Goal: Task Accomplishment & Management: Use online tool/utility

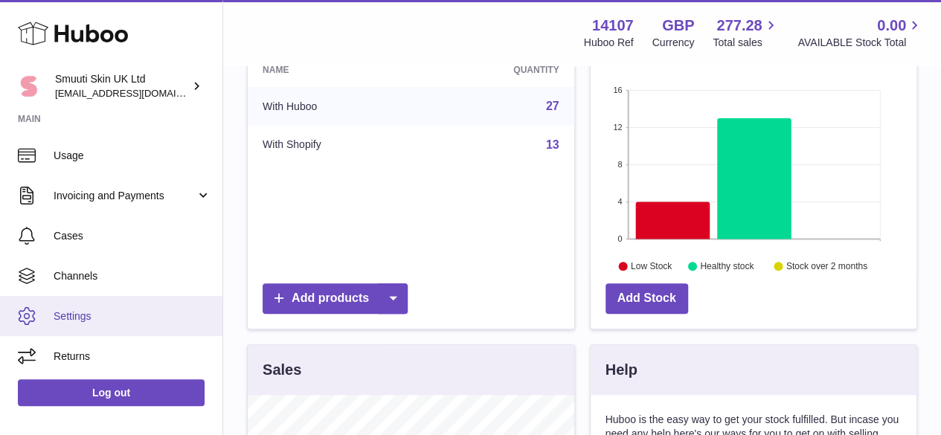
scroll to position [223, 0]
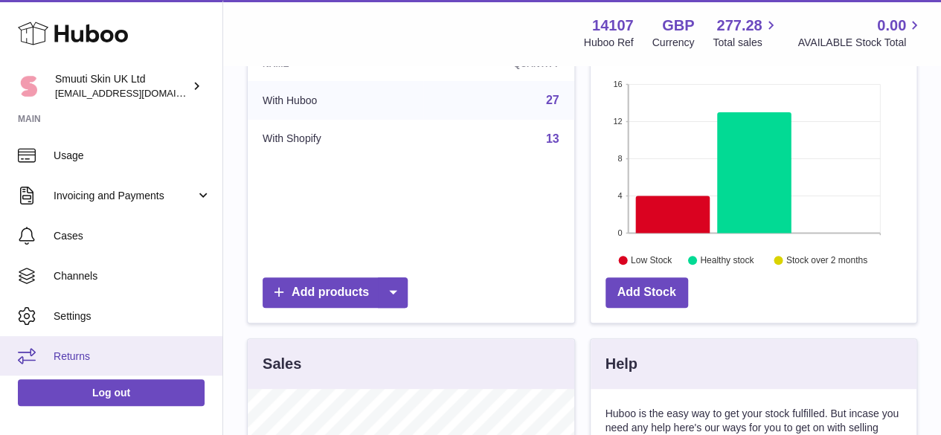
click at [68, 352] on span "Returns" at bounding box center [133, 357] width 158 height 14
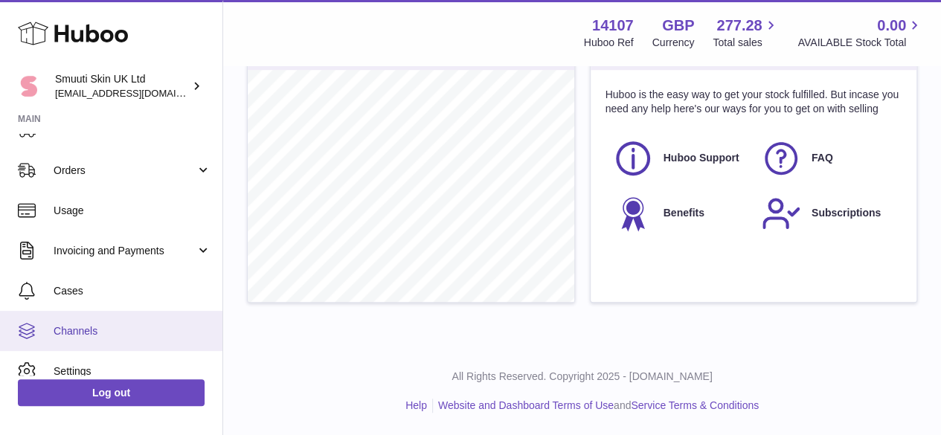
scroll to position [199, 0]
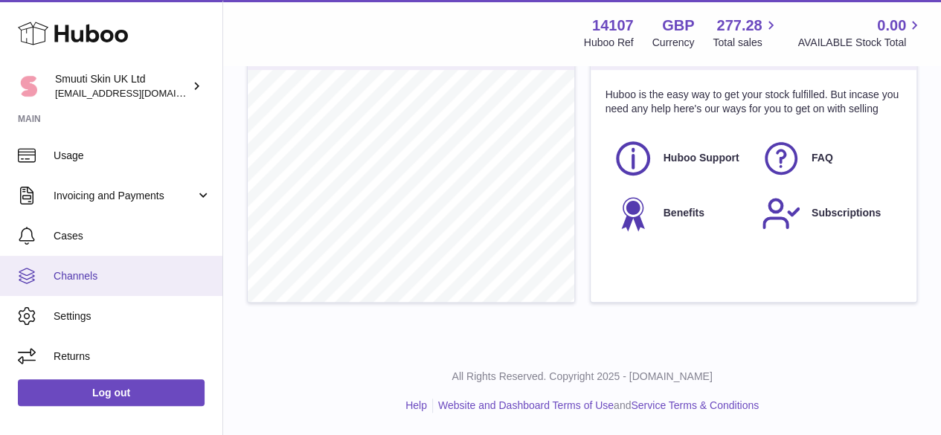
click at [87, 276] on span "Channels" at bounding box center [133, 276] width 158 height 14
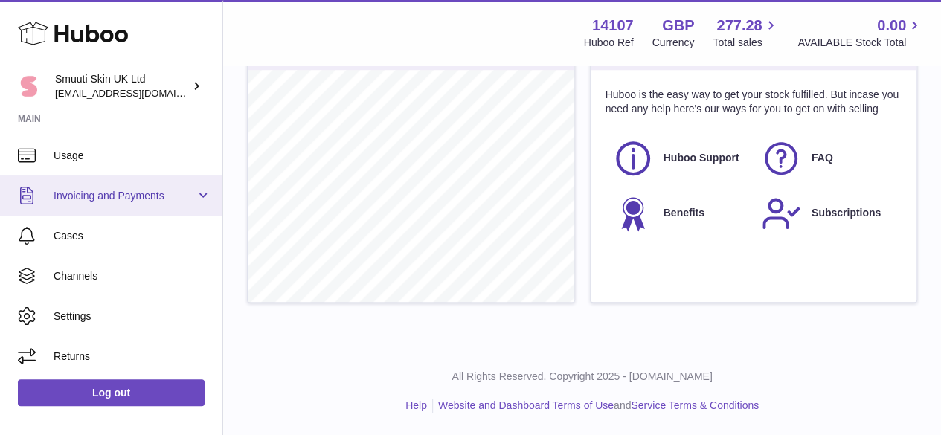
click at [203, 193] on link "Invoicing and Payments" at bounding box center [111, 196] width 222 height 40
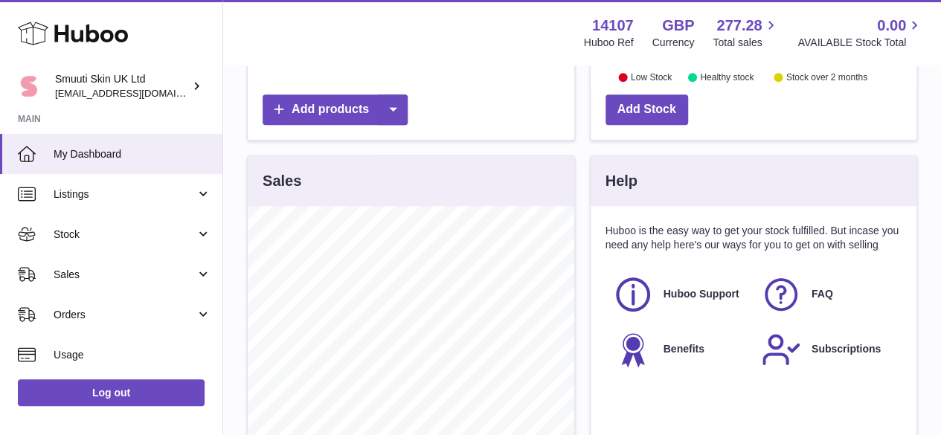
scroll to position [372, 0]
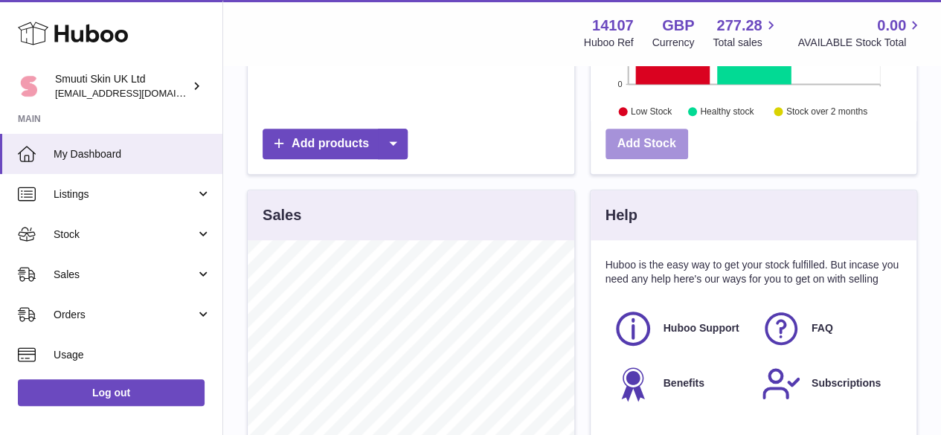
click at [641, 154] on link "Add Stock" at bounding box center [647, 144] width 83 height 31
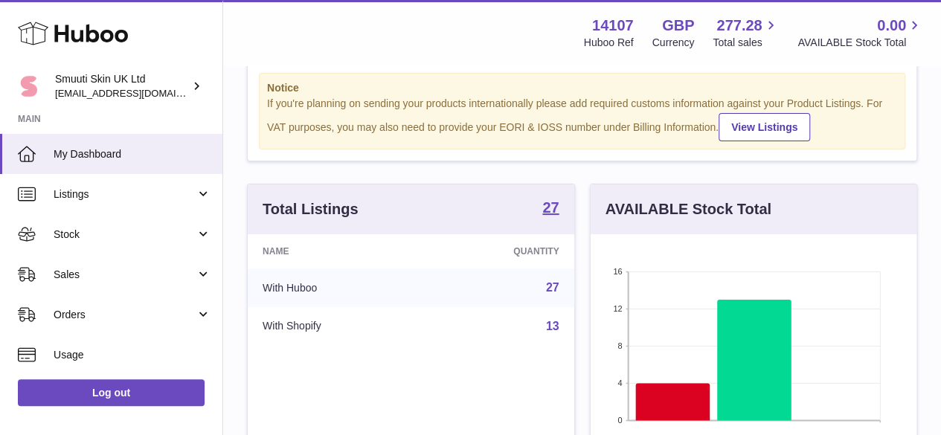
scroll to position [0, 0]
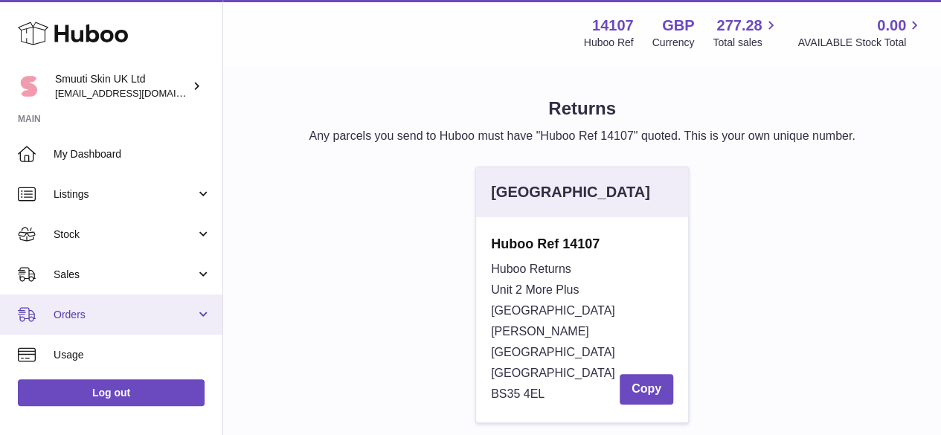
click at [74, 313] on span "Orders" at bounding box center [125, 315] width 142 height 14
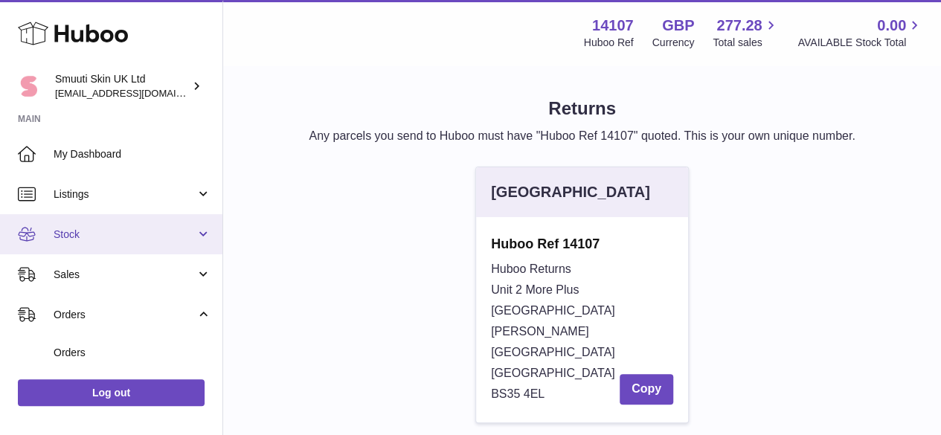
click at [76, 237] on span "Stock" at bounding box center [125, 235] width 142 height 14
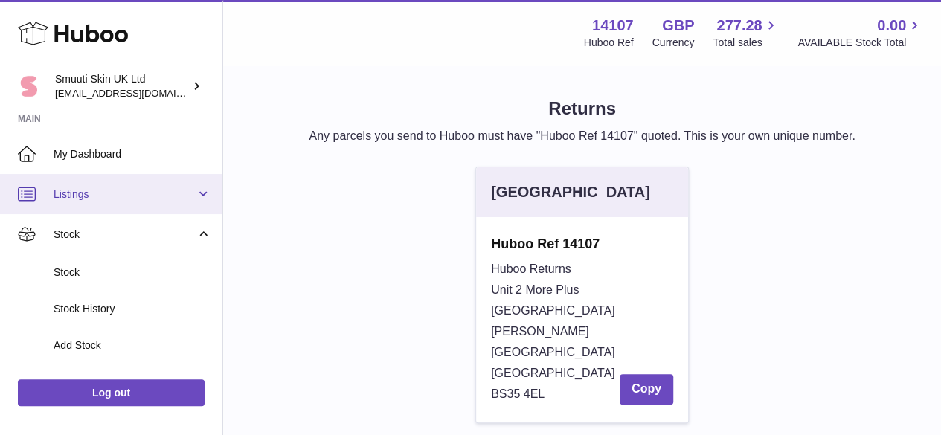
click at [83, 191] on span "Listings" at bounding box center [125, 194] width 142 height 14
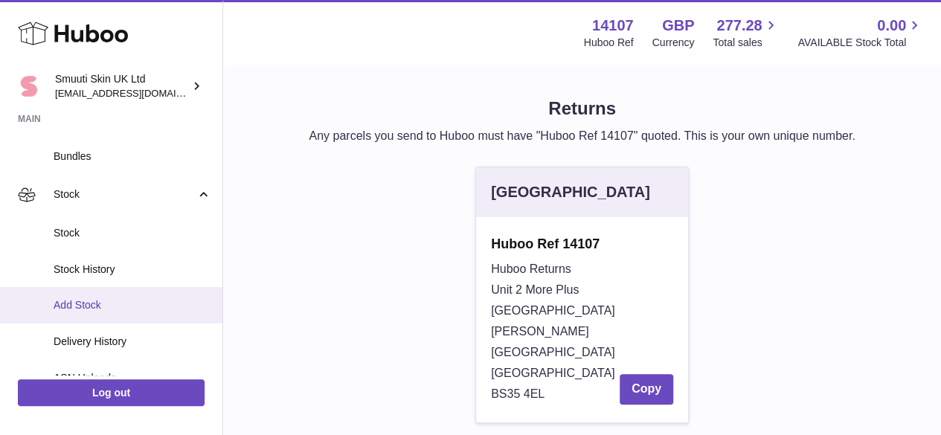
scroll to position [298, 0]
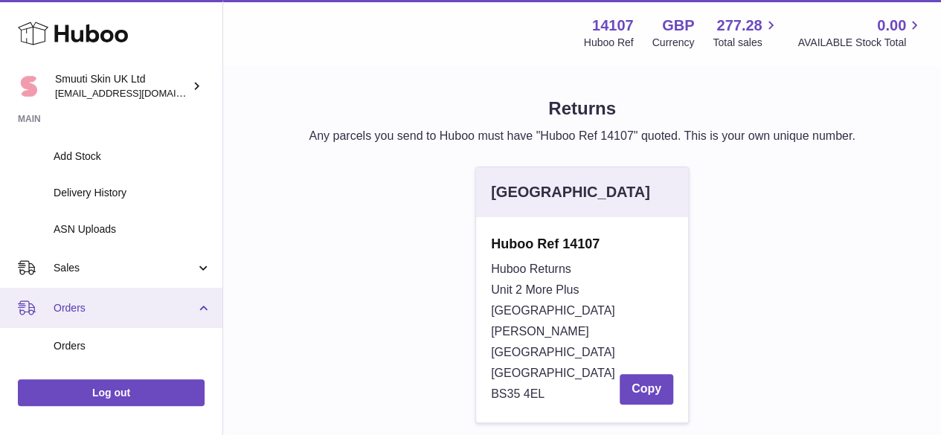
click at [68, 307] on span "Orders" at bounding box center [125, 308] width 142 height 14
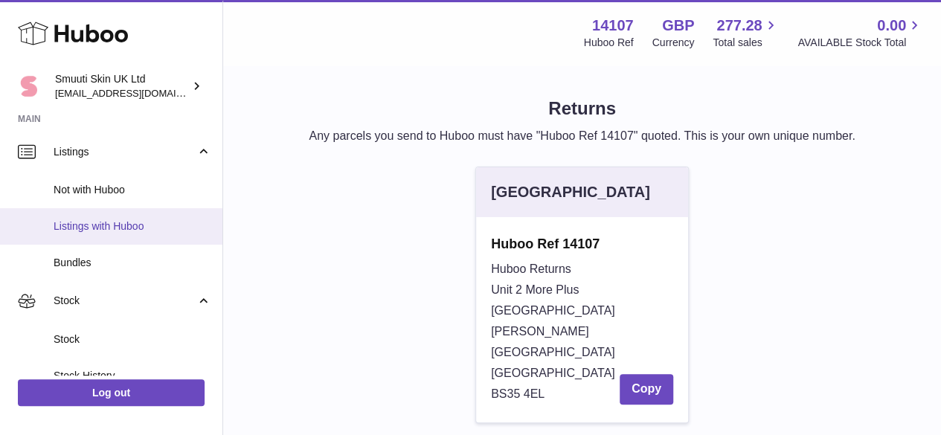
scroll to position [0, 0]
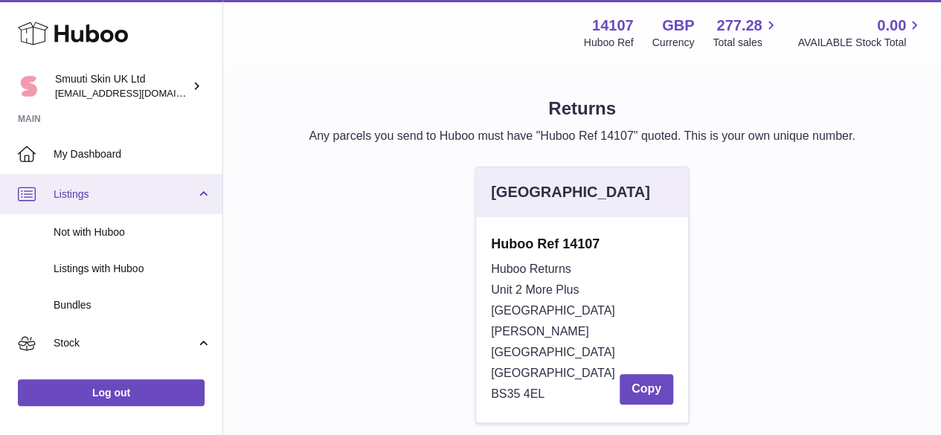
click at [77, 193] on span "Listings" at bounding box center [125, 194] width 142 height 14
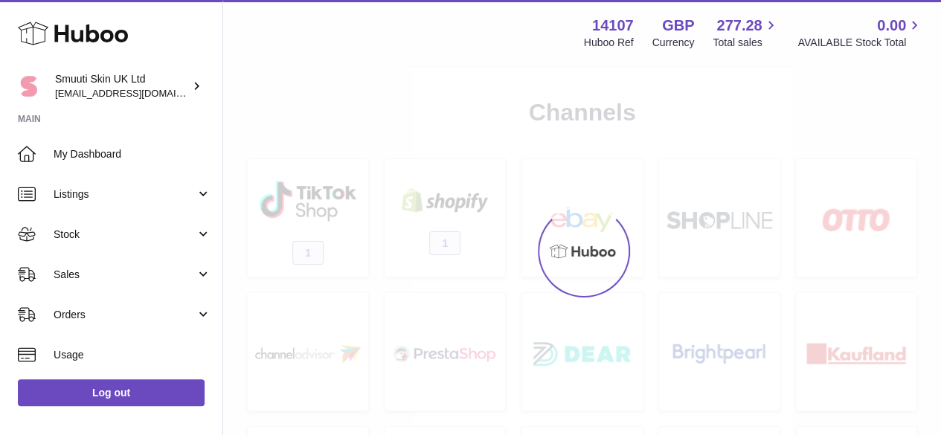
click at [44, 275] on link "Sales" at bounding box center [111, 274] width 222 height 40
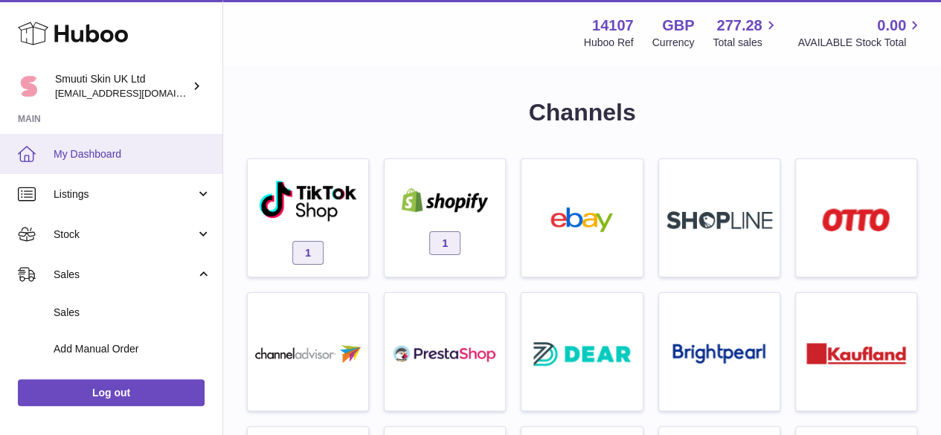
click at [110, 153] on span "My Dashboard" at bounding box center [133, 154] width 158 height 14
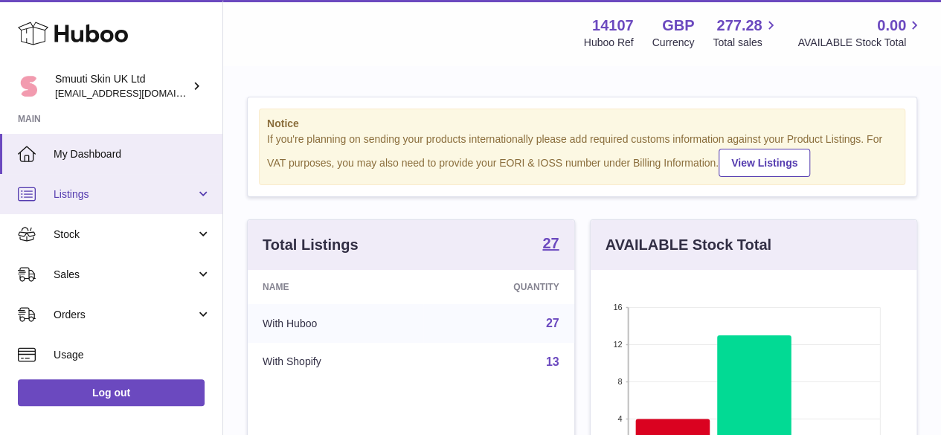
click at [82, 194] on span "Listings" at bounding box center [125, 194] width 142 height 14
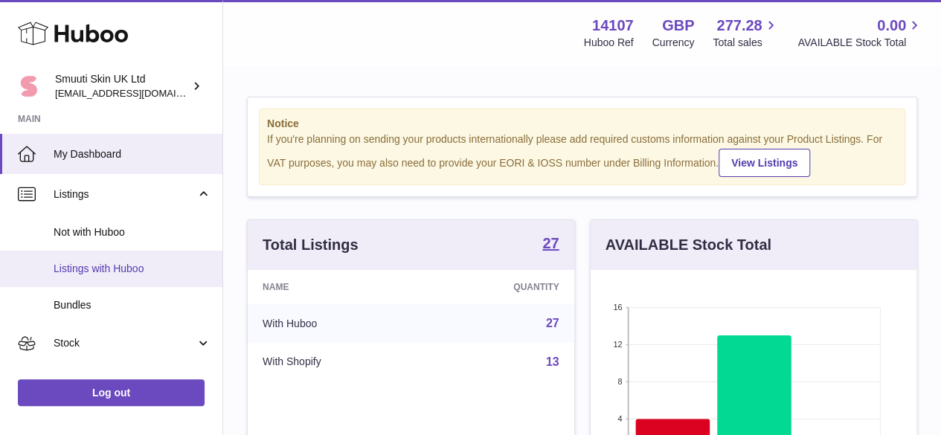
click at [86, 270] on span "Listings with Huboo" at bounding box center [133, 269] width 158 height 14
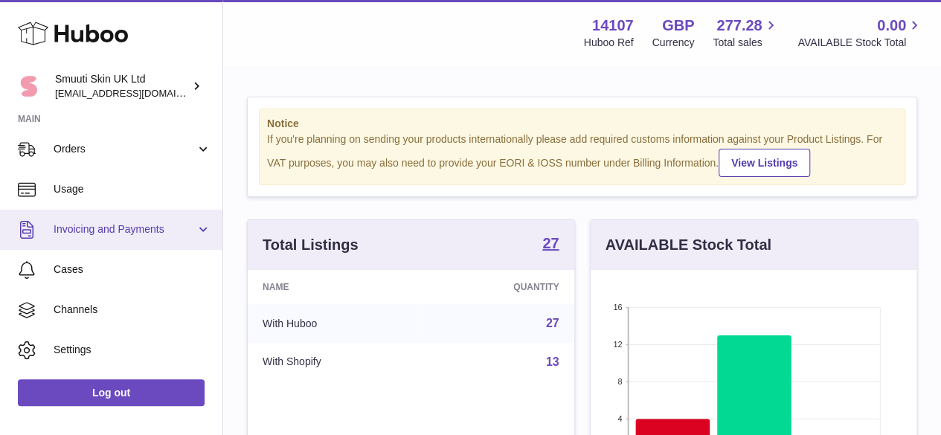
scroll to position [309, 0]
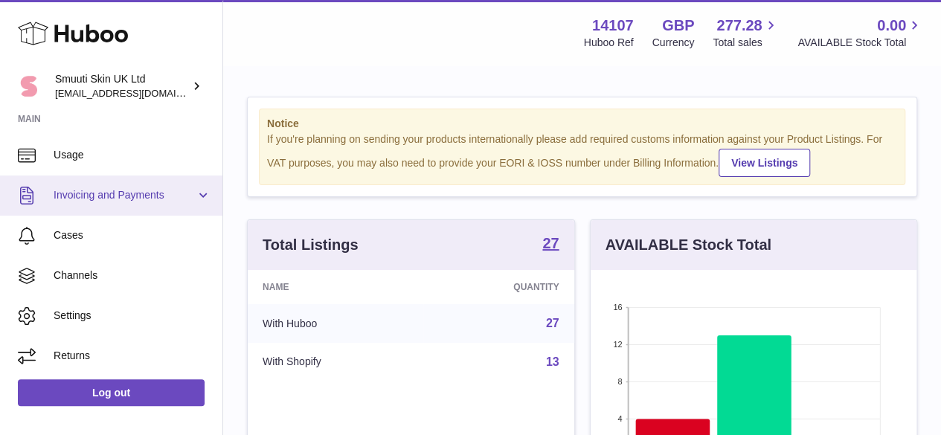
click at [200, 193] on link "Invoicing and Payments" at bounding box center [111, 196] width 222 height 40
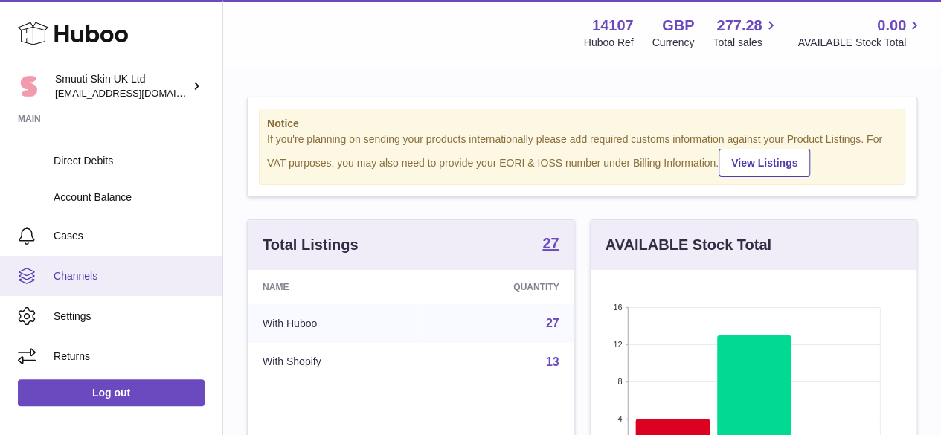
scroll to position [82, 0]
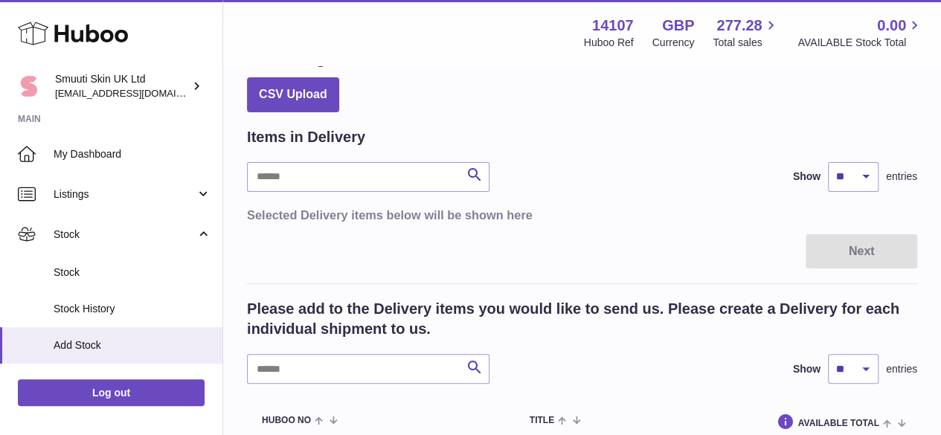
scroll to position [74, 0]
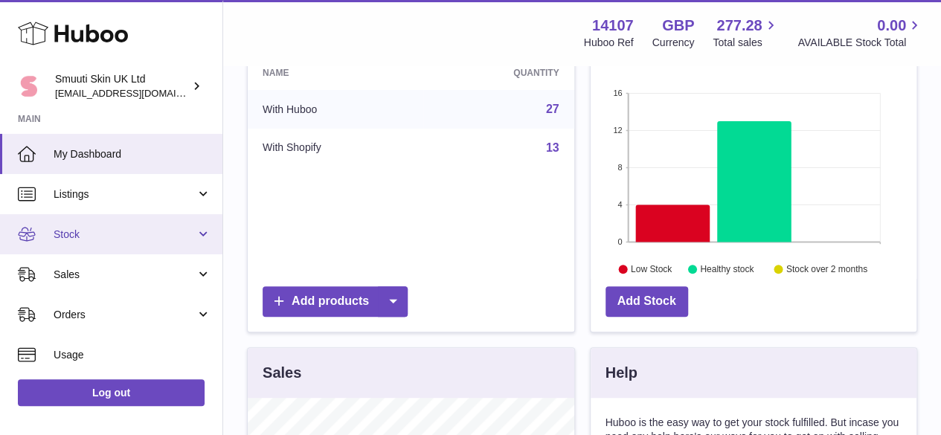
scroll to position [182, 0]
